Goal: Check status: Check status

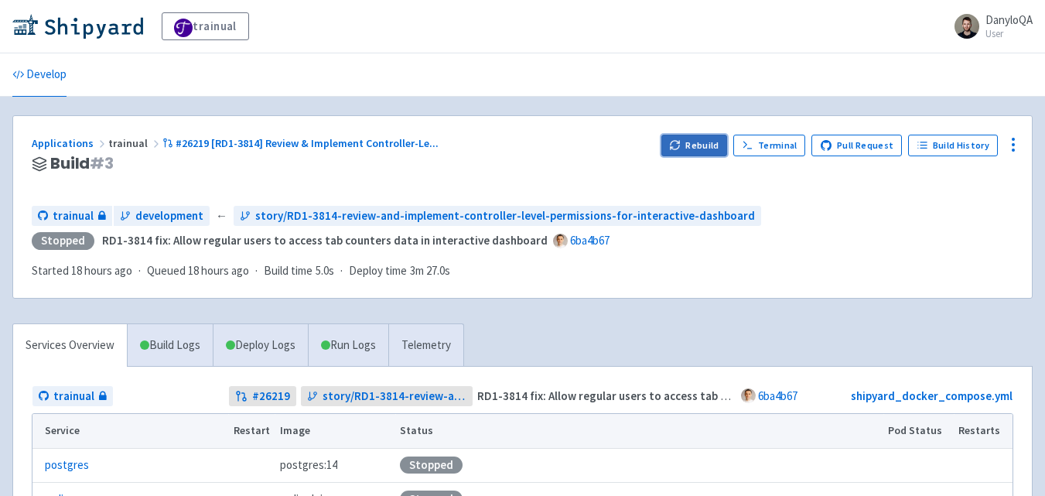
click at [704, 143] on button "Rebuild" at bounding box center [695, 146] width 67 height 22
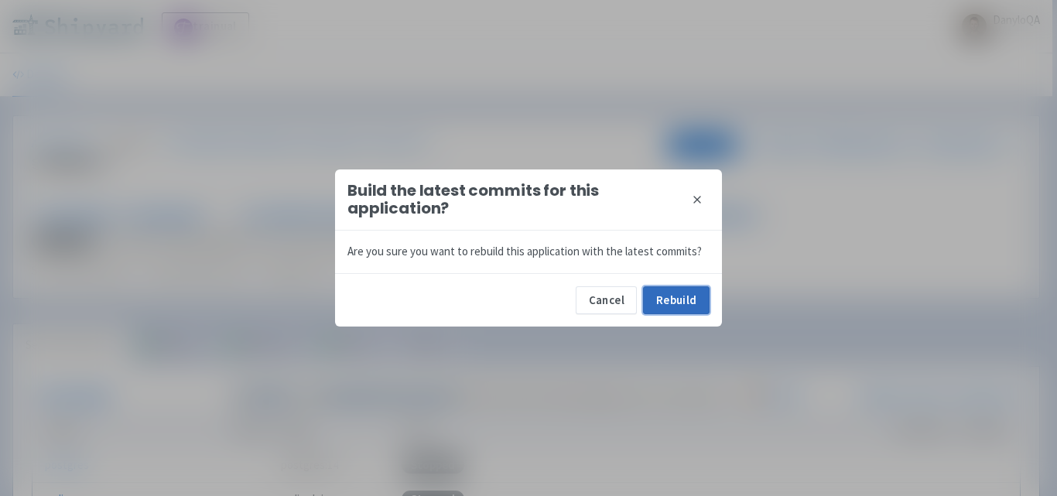
click at [665, 296] on button "Rebuild" at bounding box center [676, 300] width 67 height 28
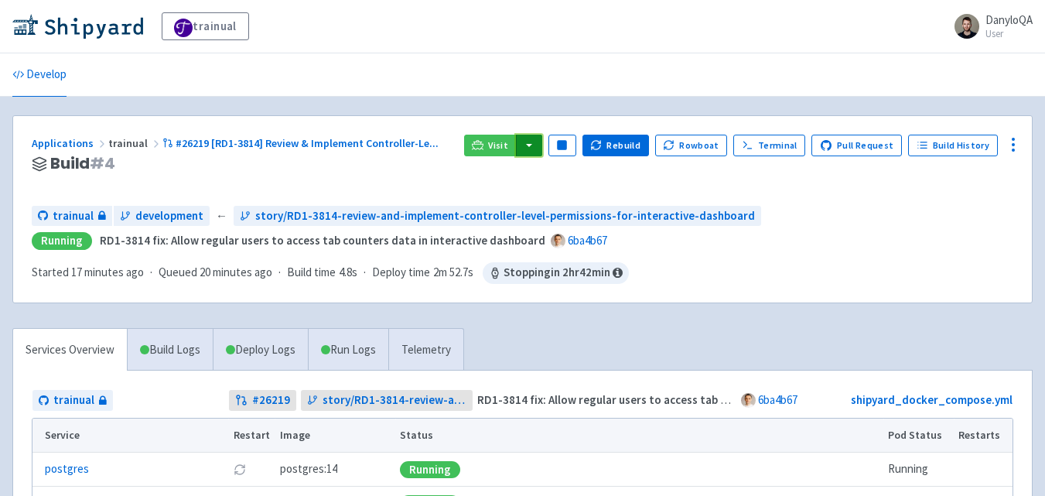
click at [538, 150] on button "button" at bounding box center [529, 146] width 26 height 22
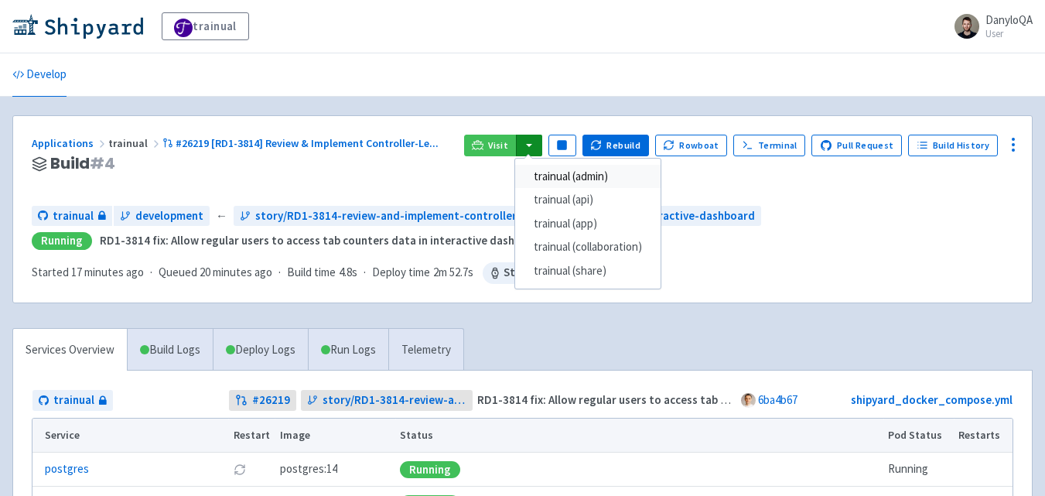
click at [582, 181] on link "trainual (admin)" at bounding box center [587, 177] width 145 height 24
